Goal: Task Accomplishment & Management: Use online tool/utility

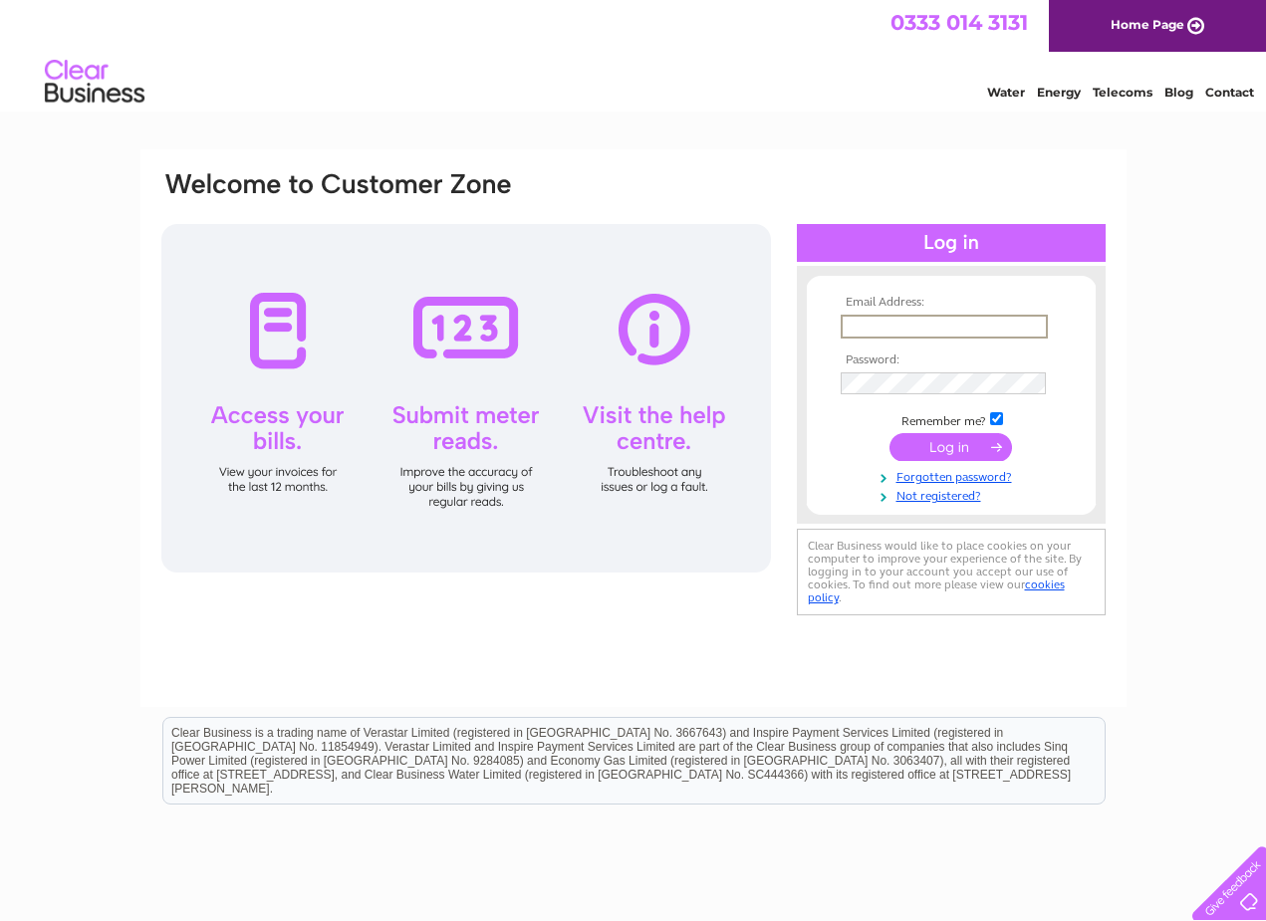
click at [875, 324] on input "text" at bounding box center [944, 327] width 207 height 24
type input "[EMAIL_ADDRESS][DOMAIN_NAME]"
drag, startPoint x: 856, startPoint y: 325, endPoint x: 867, endPoint y: 327, distance: 11.1
click at [856, 325] on input "text" at bounding box center [943, 326] width 205 height 22
type input "[EMAIL_ADDRESS][DOMAIN_NAME]"
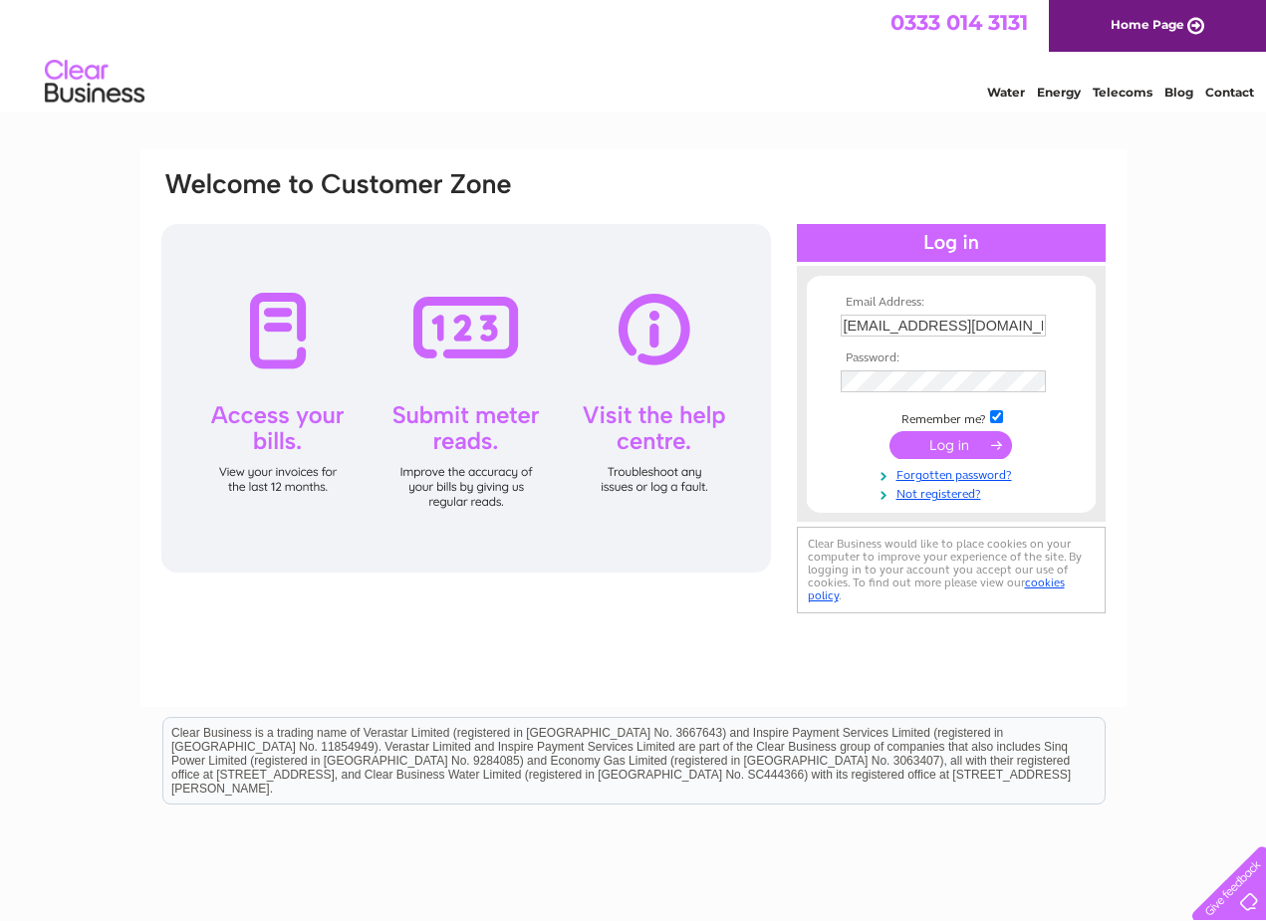
click at [937, 448] on input "submit" at bounding box center [950, 445] width 123 height 28
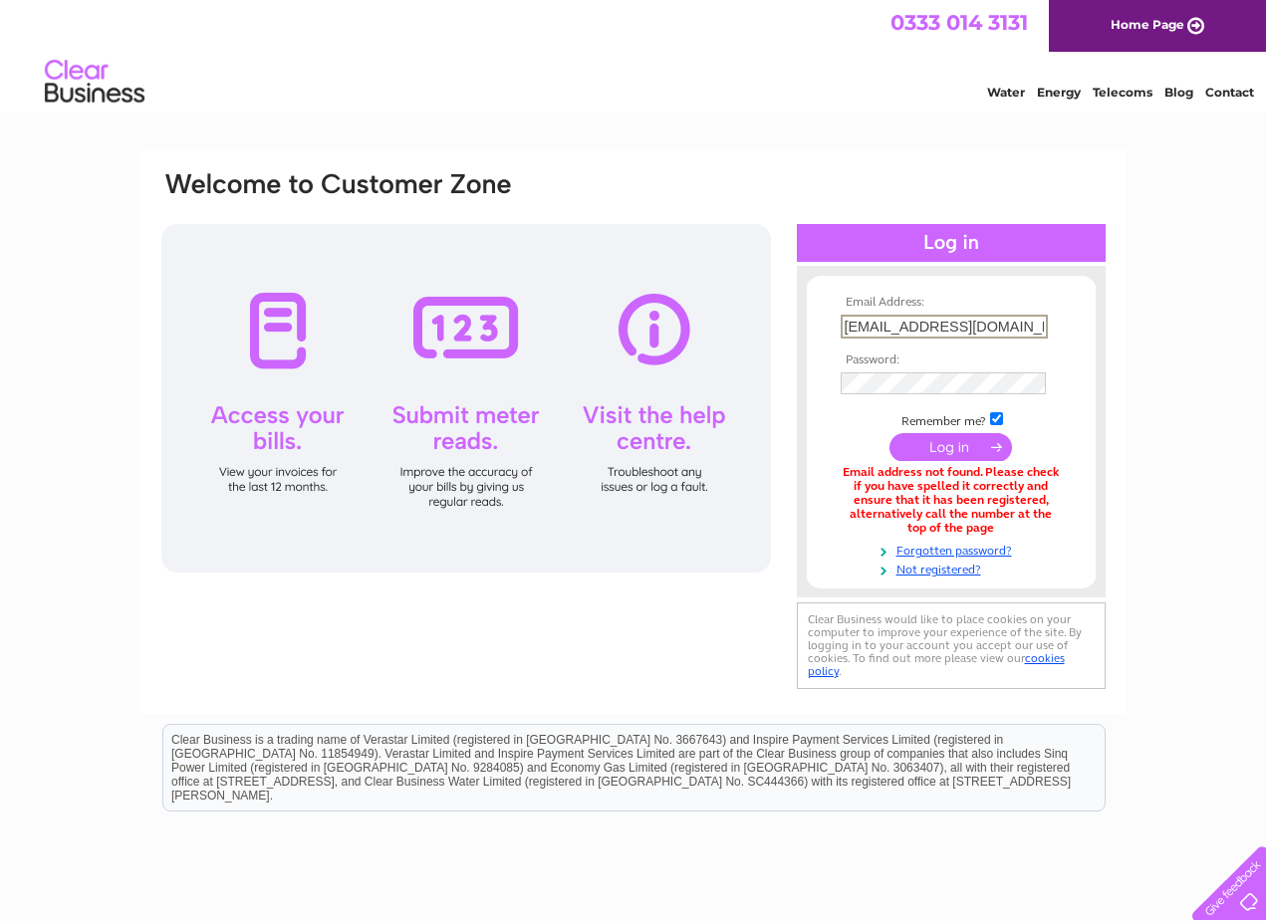
drag, startPoint x: 1034, startPoint y: 324, endPoint x: 716, endPoint y: 319, distance: 317.8
click at [716, 319] on div "Email Address: tbbandbeecopy@gmail.com Password:" at bounding box center [633, 431] width 948 height 525
type input "beecopy@btconnect.com"
click at [949, 448] on input "submit" at bounding box center [950, 445] width 123 height 28
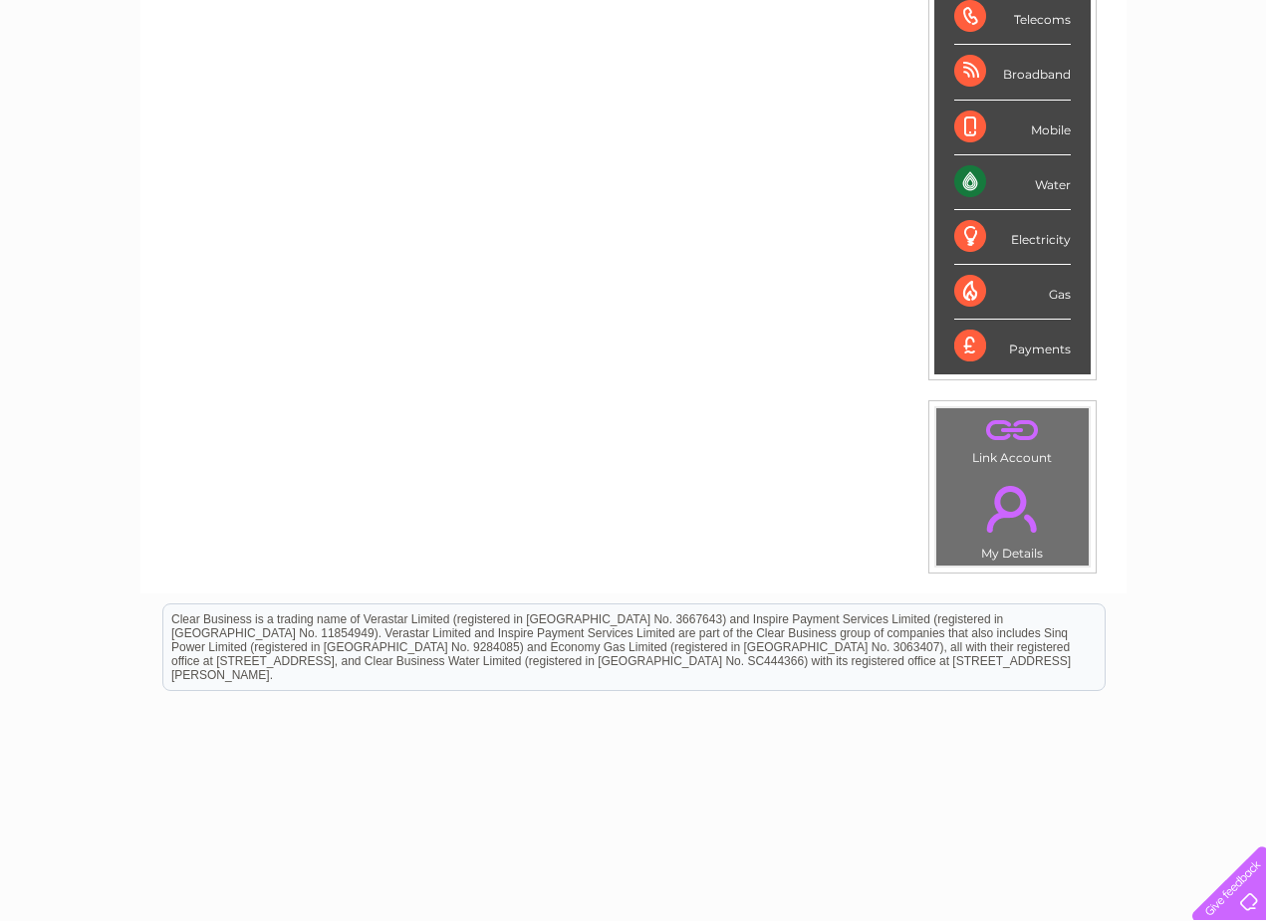
scroll to position [334, 0]
click at [1036, 180] on div "Water" at bounding box center [1012, 183] width 117 height 55
click at [972, 180] on div "Water" at bounding box center [1012, 183] width 117 height 55
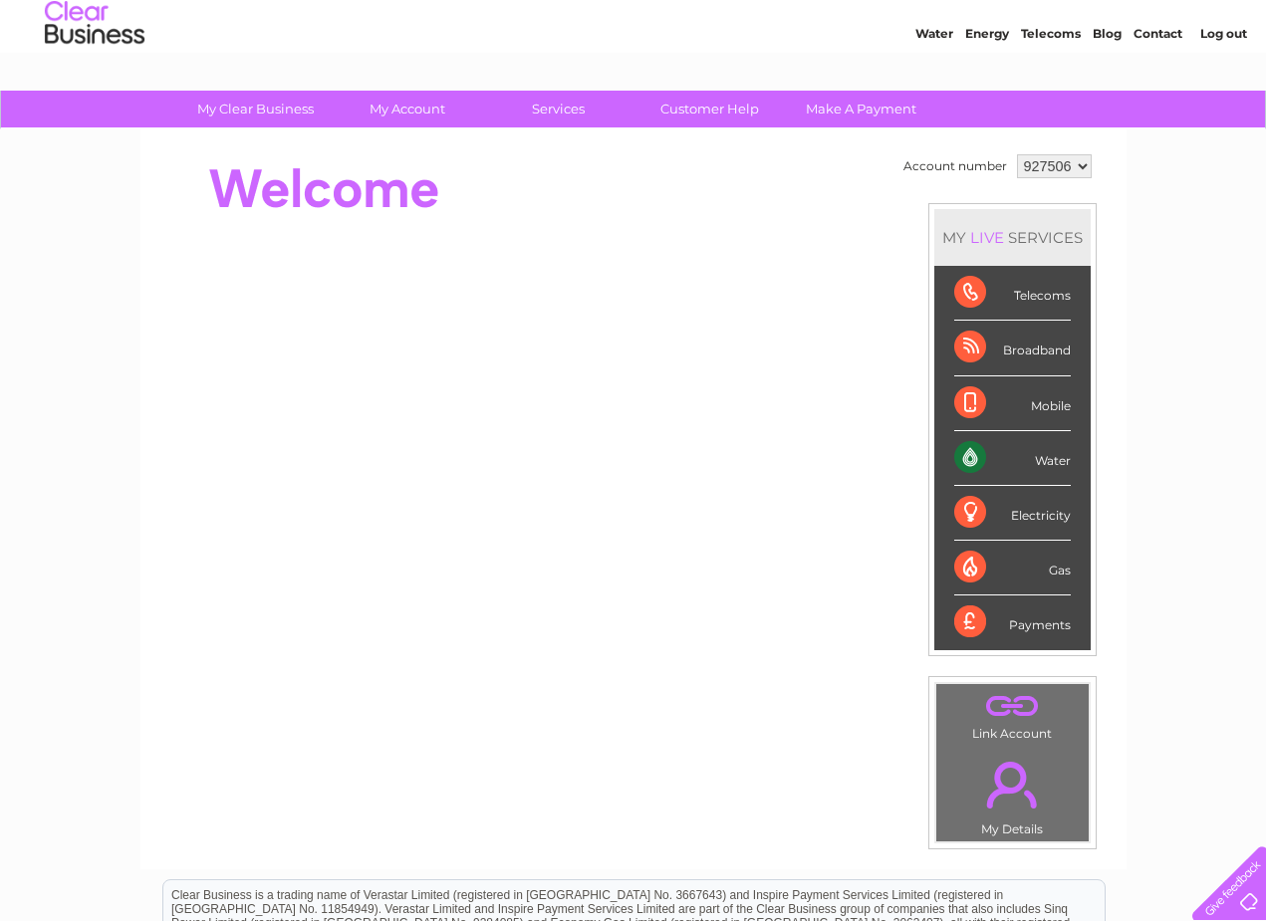
scroll to position [55, 0]
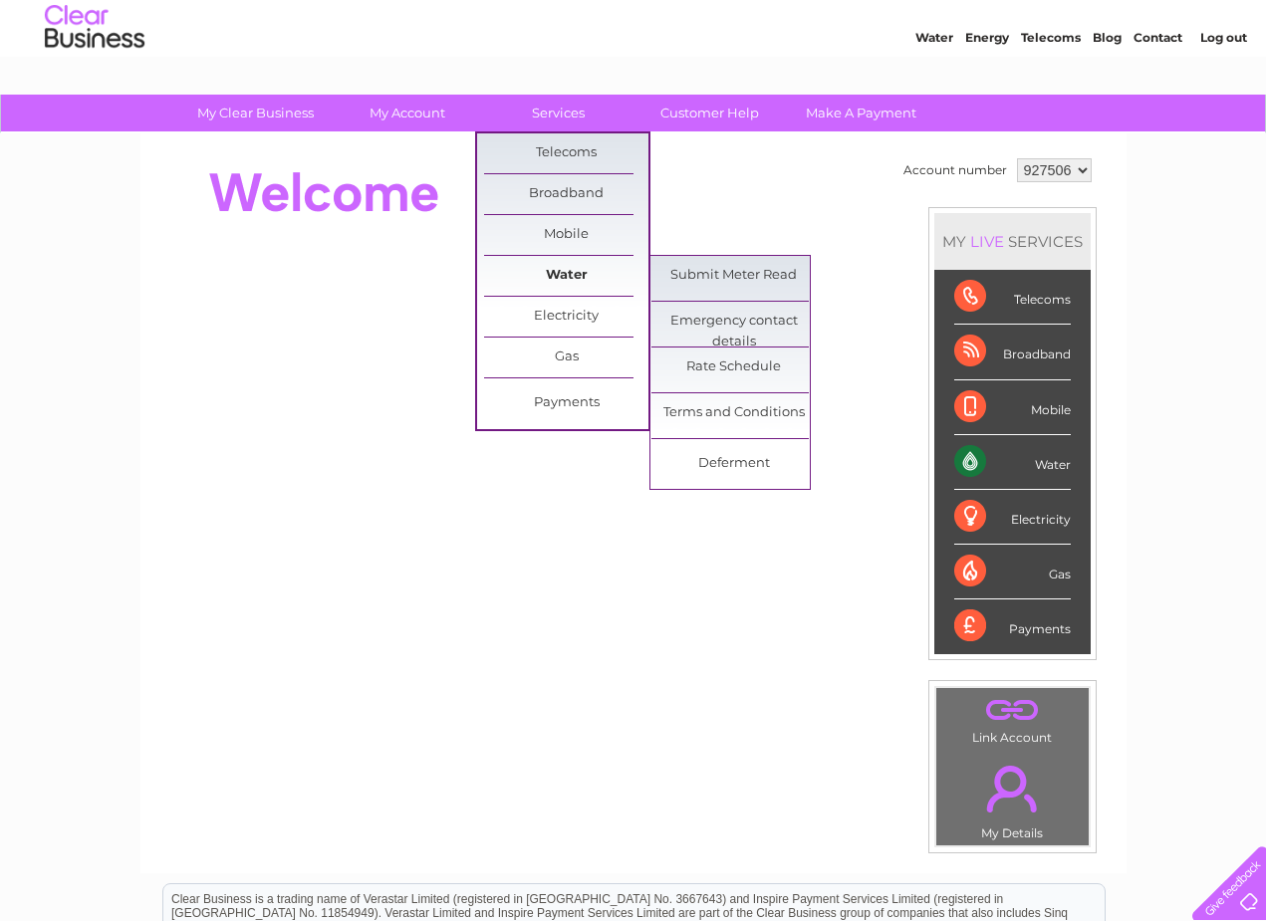
drag, startPoint x: 564, startPoint y: 277, endPoint x: 606, endPoint y: 270, distance: 42.4
click at [564, 275] on link "Water" at bounding box center [566, 276] width 164 height 40
click at [718, 275] on link "Submit Meter Read" at bounding box center [733, 276] width 164 height 40
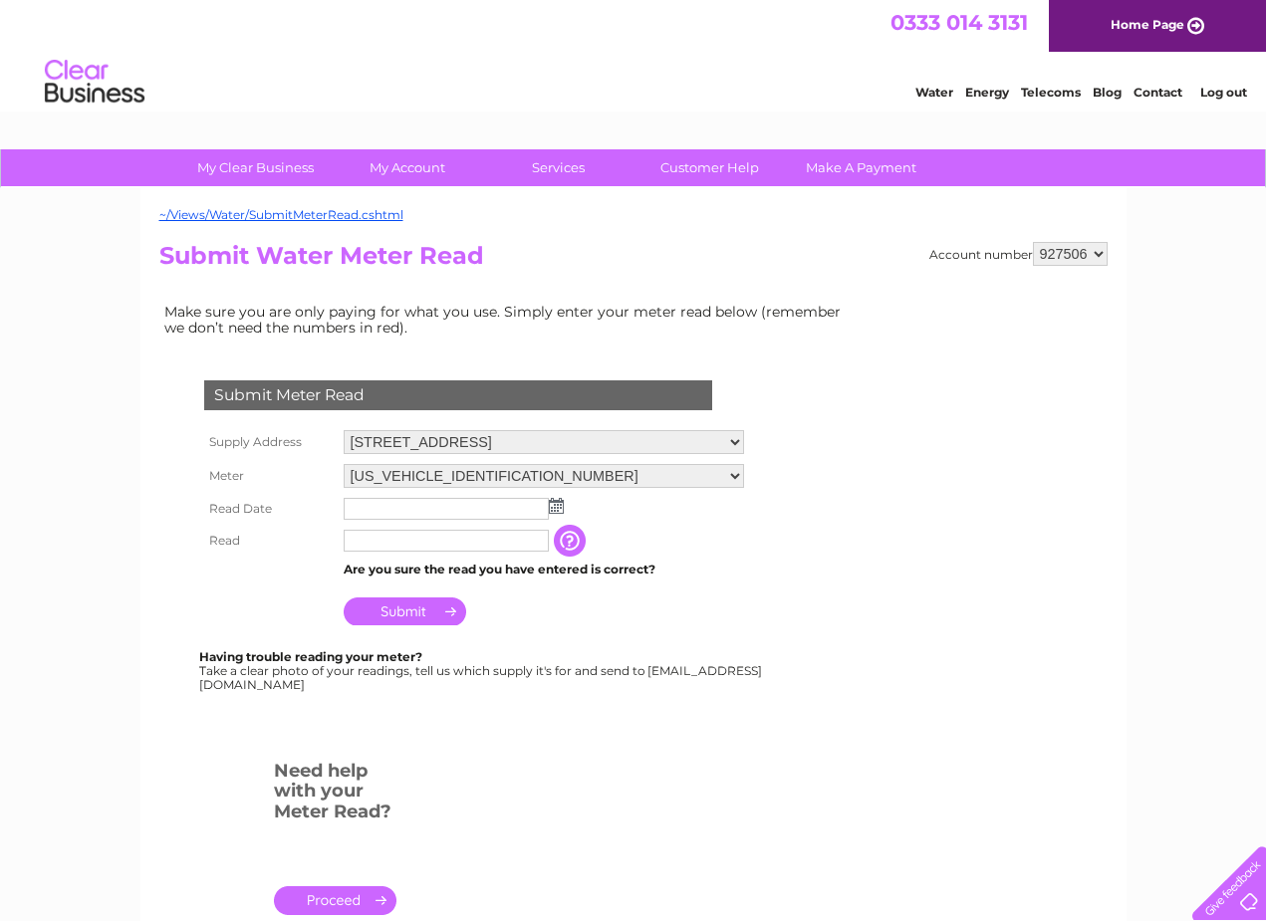
click at [551, 505] on img at bounding box center [556, 506] width 15 height 16
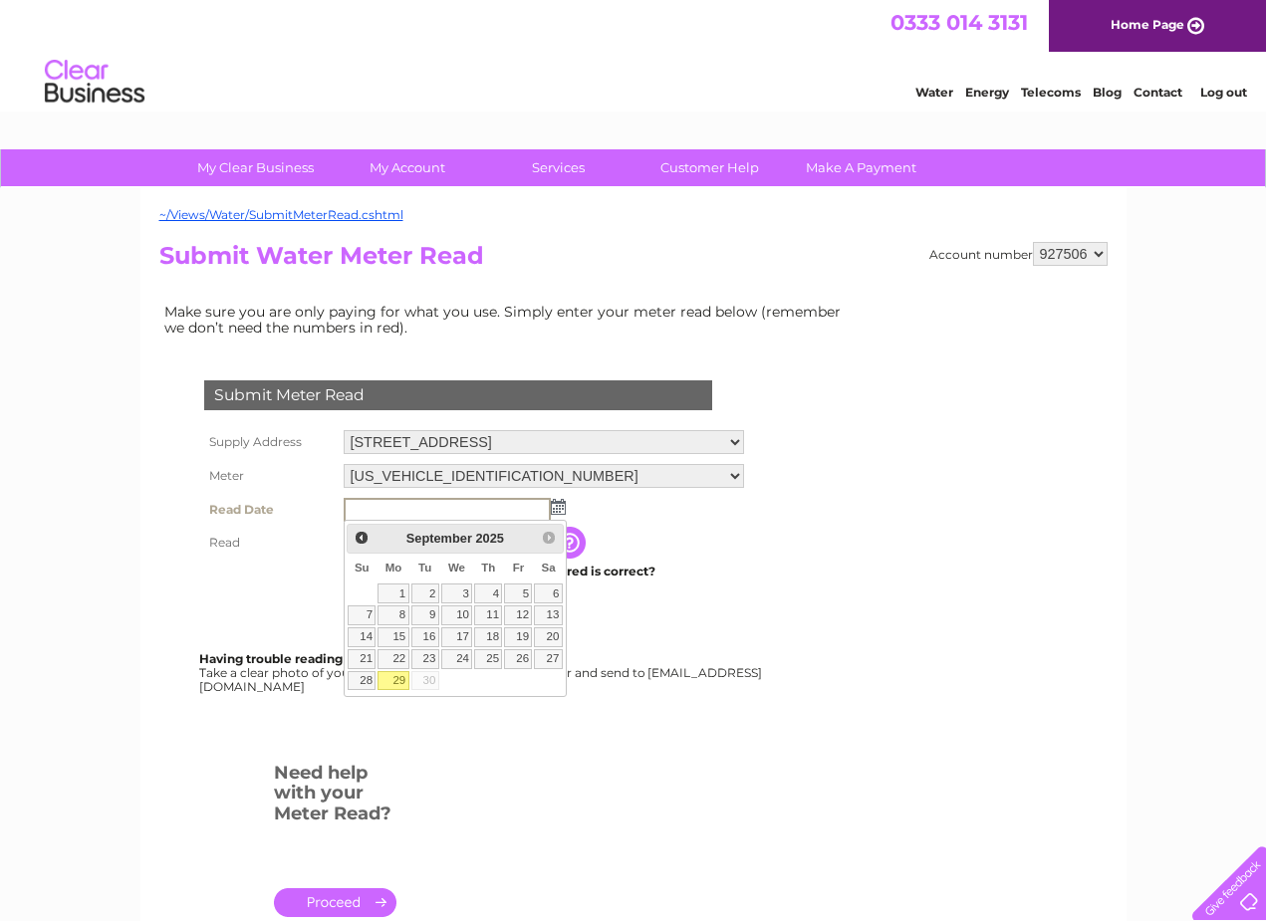
click at [392, 678] on link "29" at bounding box center [392, 681] width 31 height 20
type input "2025/09/29"
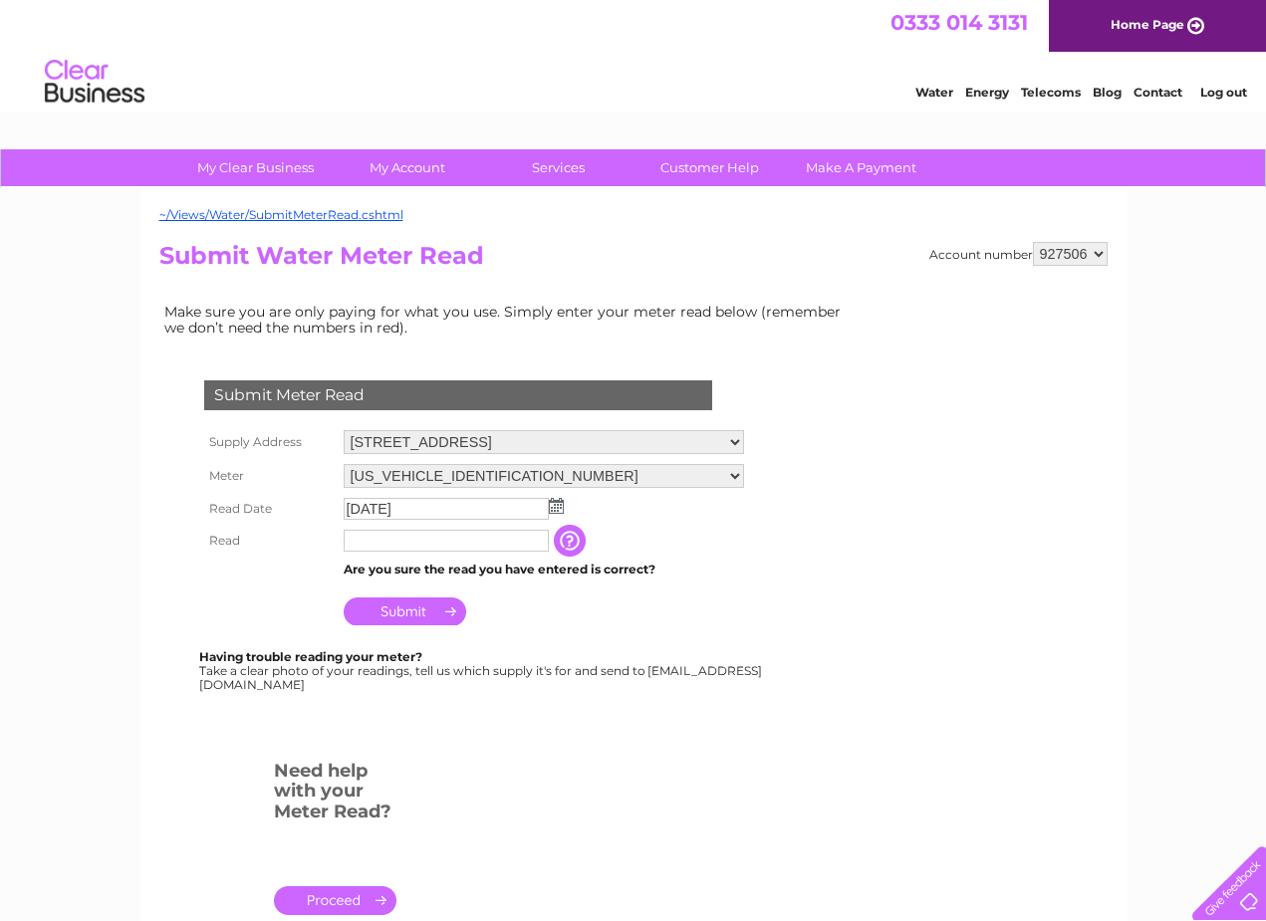
click at [358, 541] on input "text" at bounding box center [446, 541] width 205 height 22
click at [346, 540] on input "text" at bounding box center [447, 542] width 207 height 24
click at [347, 541] on input "0935" at bounding box center [447, 542] width 207 height 24
type input "00935"
click at [394, 616] on input "Submit" at bounding box center [405, 614] width 123 height 28
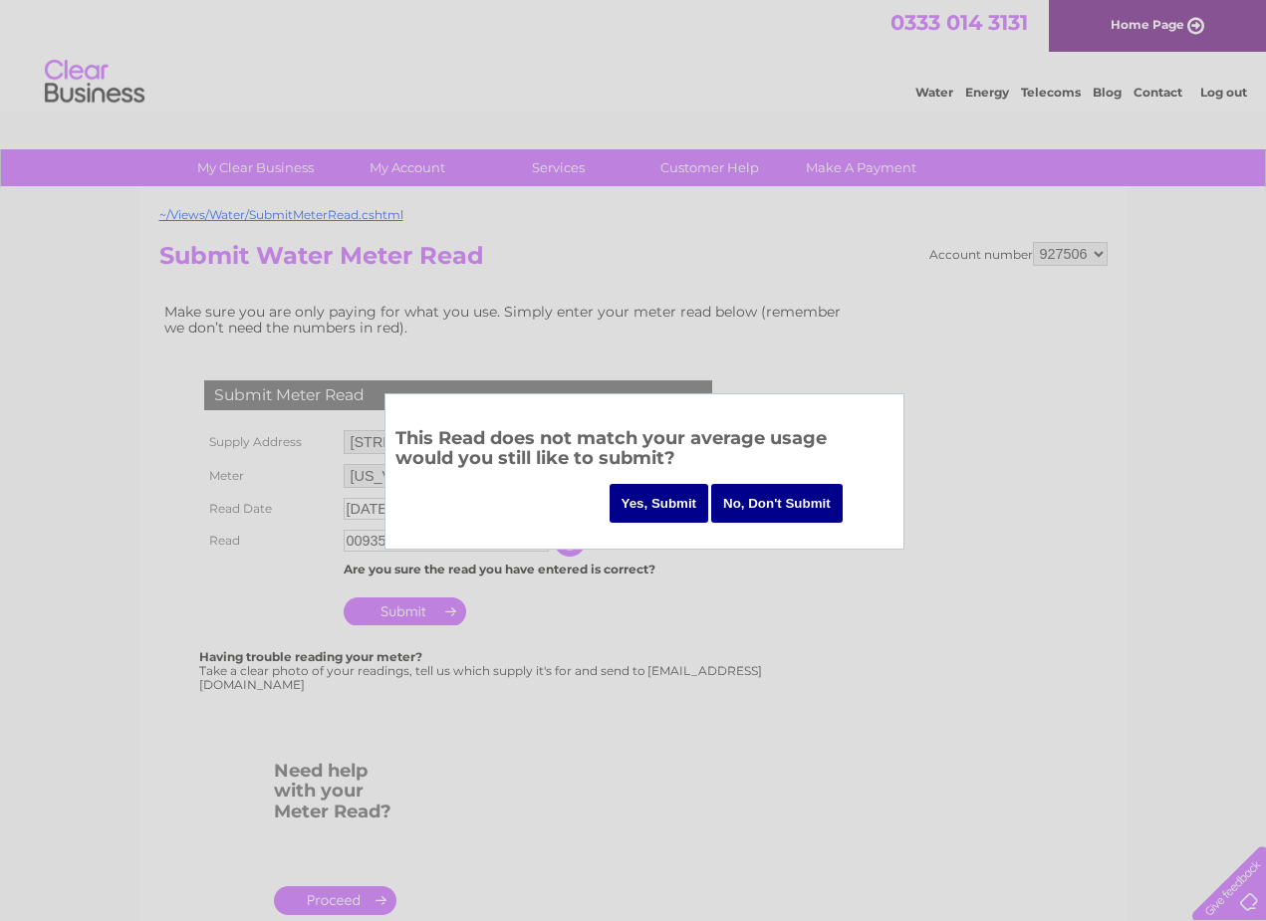
click at [680, 506] on input "Yes, Submit" at bounding box center [660, 503] width 100 height 39
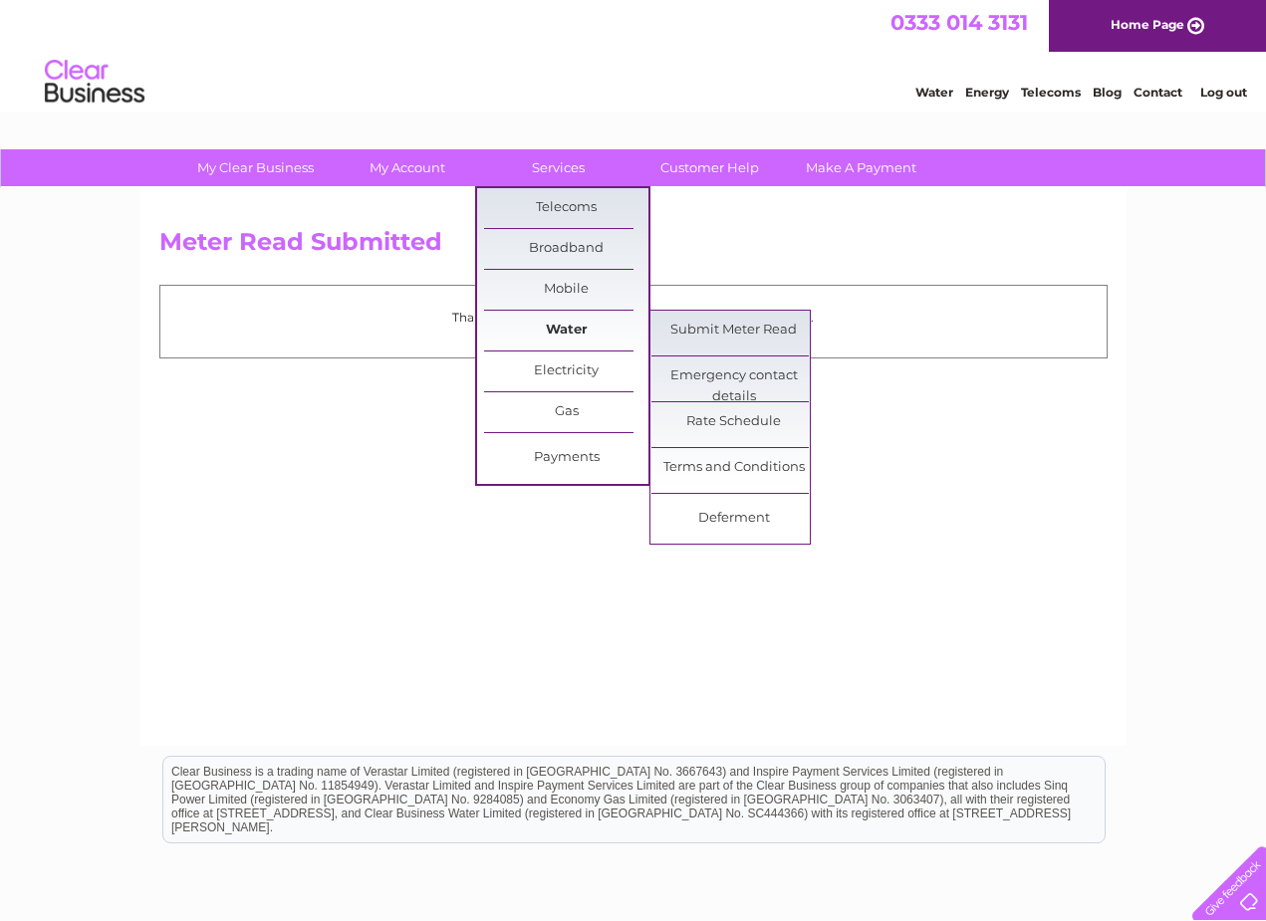
click at [616, 324] on link "Water" at bounding box center [566, 331] width 164 height 40
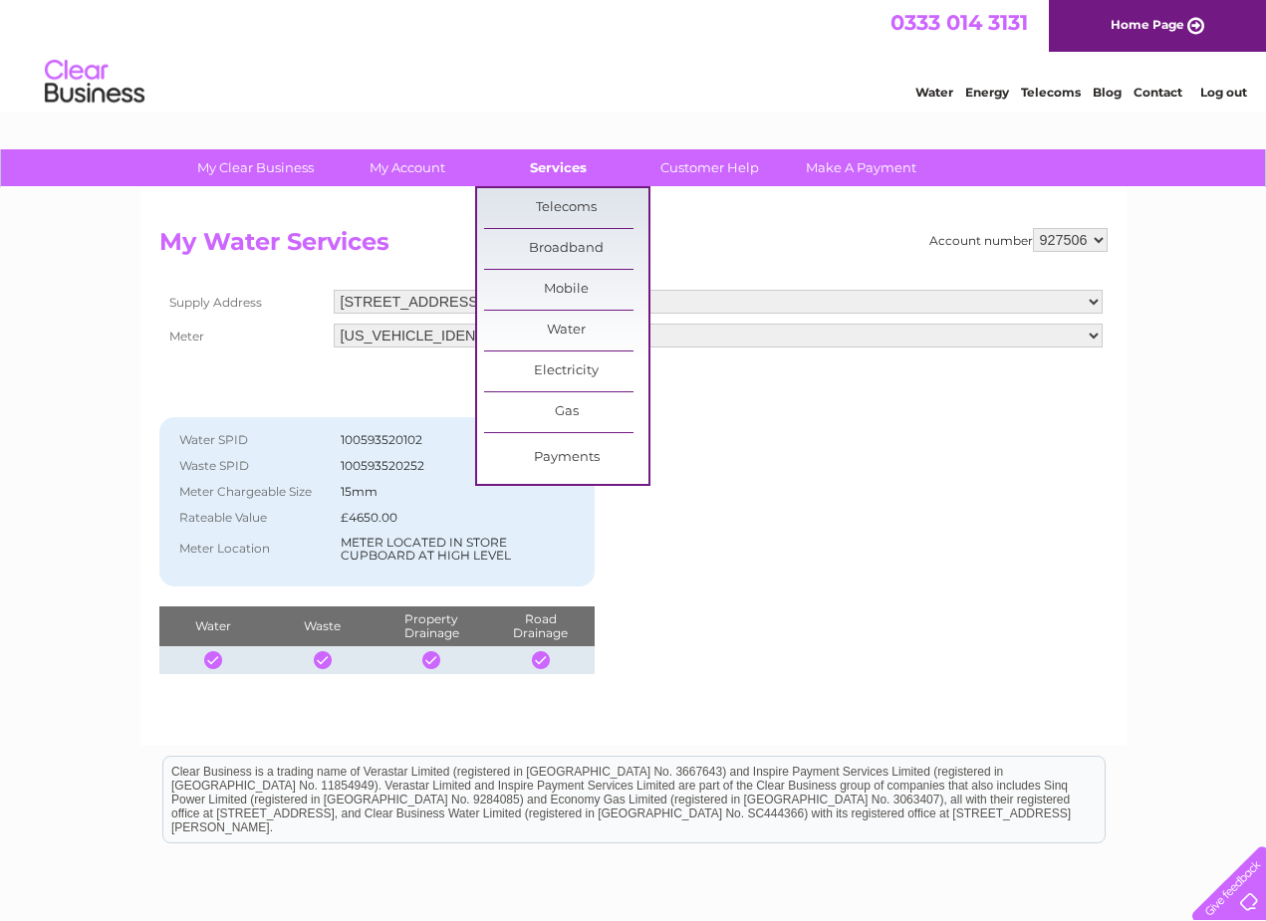
click at [539, 163] on link "Services" at bounding box center [558, 167] width 164 height 37
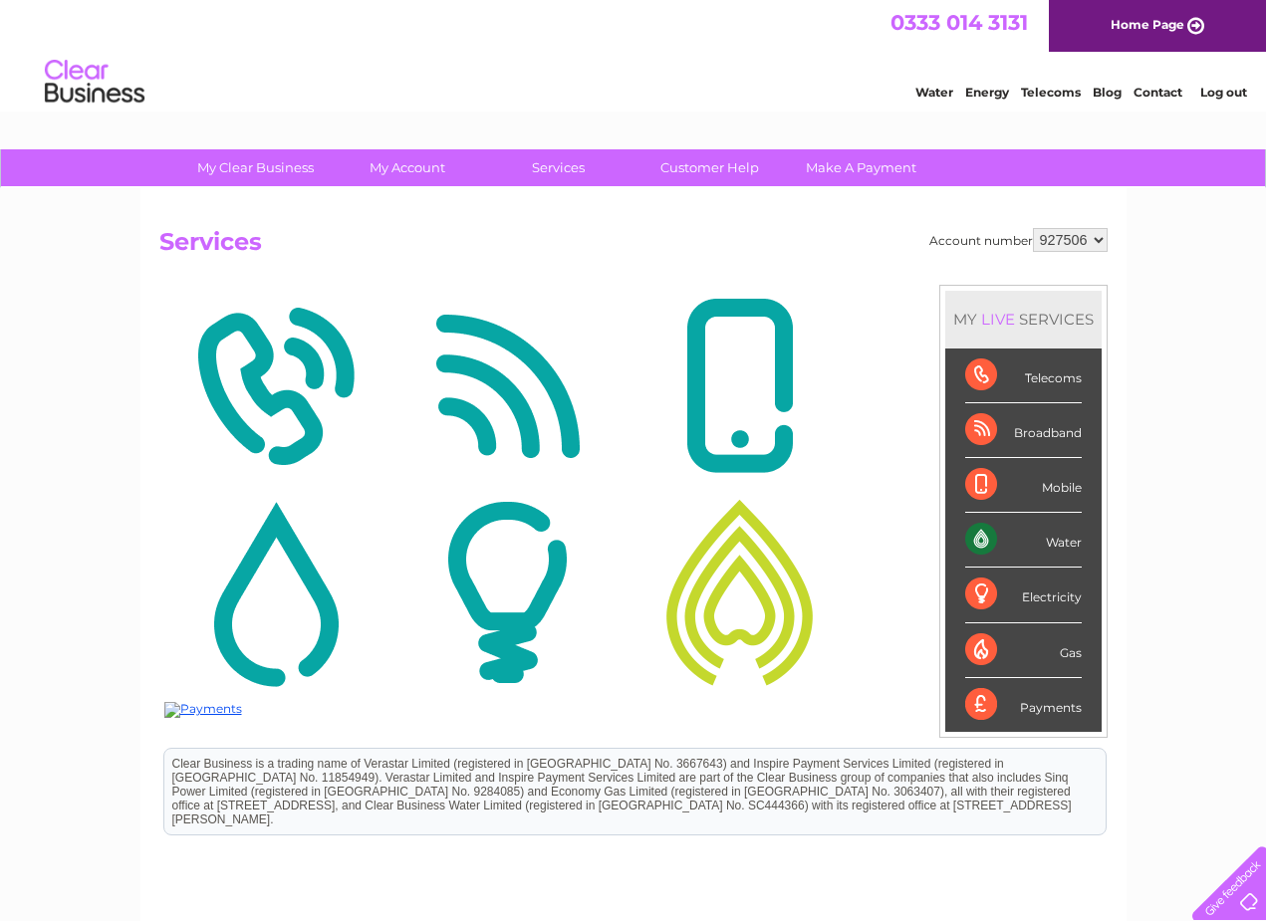
click at [1062, 551] on div "Water" at bounding box center [1023, 540] width 117 height 55
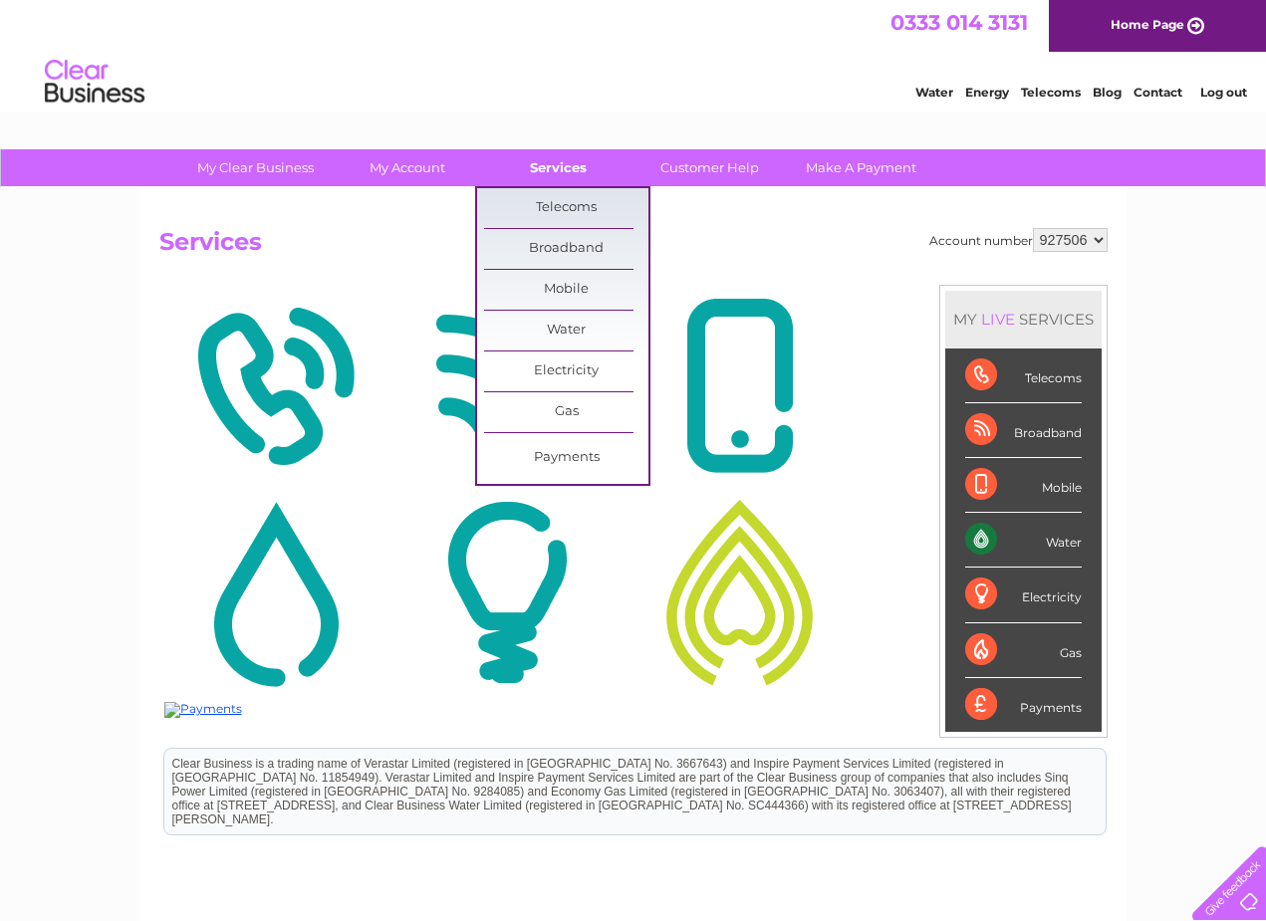
click at [552, 172] on link "Services" at bounding box center [558, 167] width 164 height 37
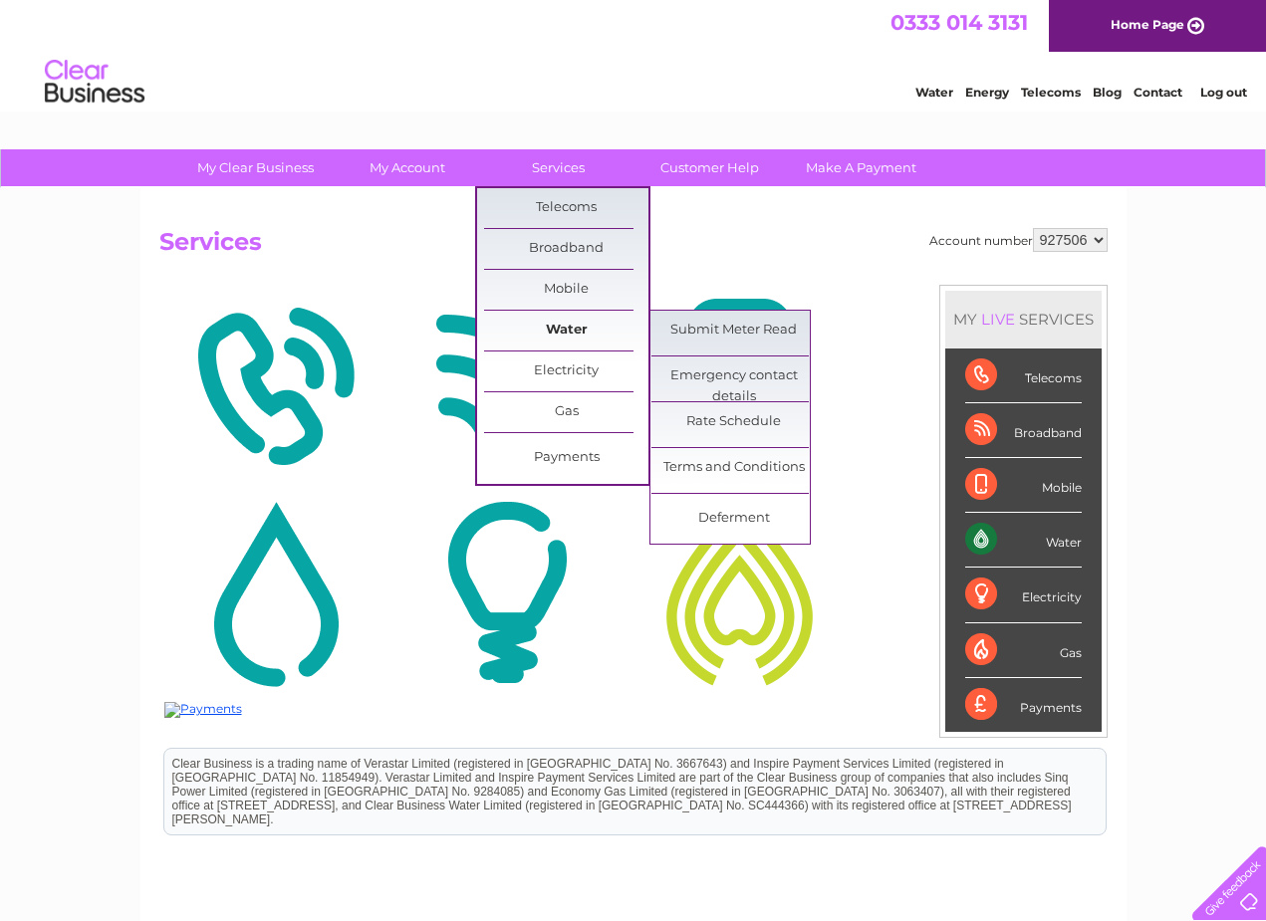
click at [588, 324] on link "Water" at bounding box center [566, 331] width 164 height 40
